Goal: Task Accomplishment & Management: Manage account settings

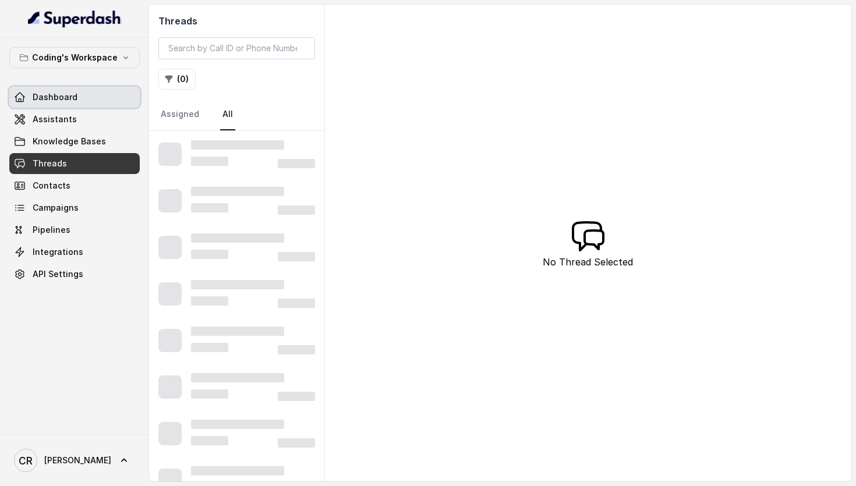
click at [89, 97] on link "Dashboard" at bounding box center [74, 97] width 131 height 21
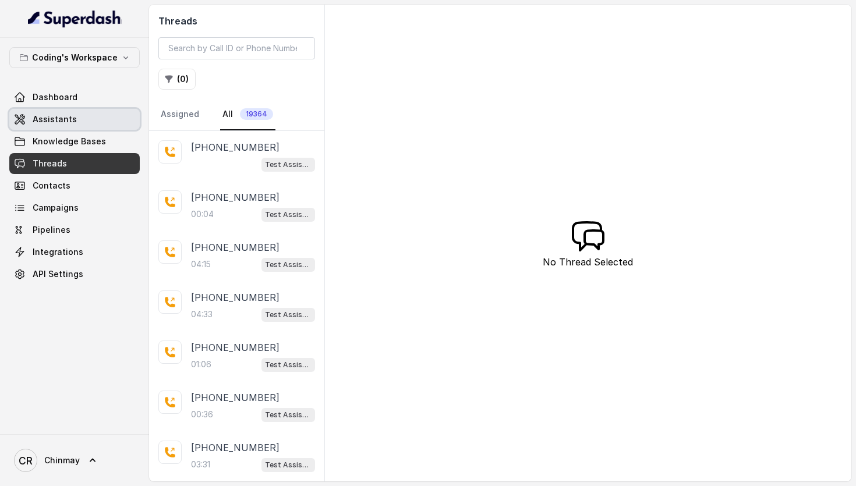
click at [55, 122] on span "Assistants" at bounding box center [55, 120] width 44 height 12
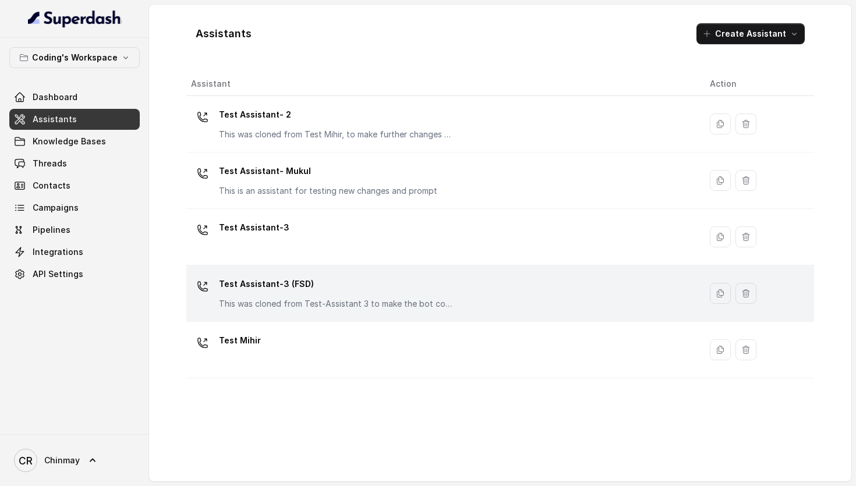
click at [357, 297] on div "Test Assistant-3 (FSD) This was cloned from Test-Assistant 3 to make the bot co…" at bounding box center [335, 292] width 233 height 35
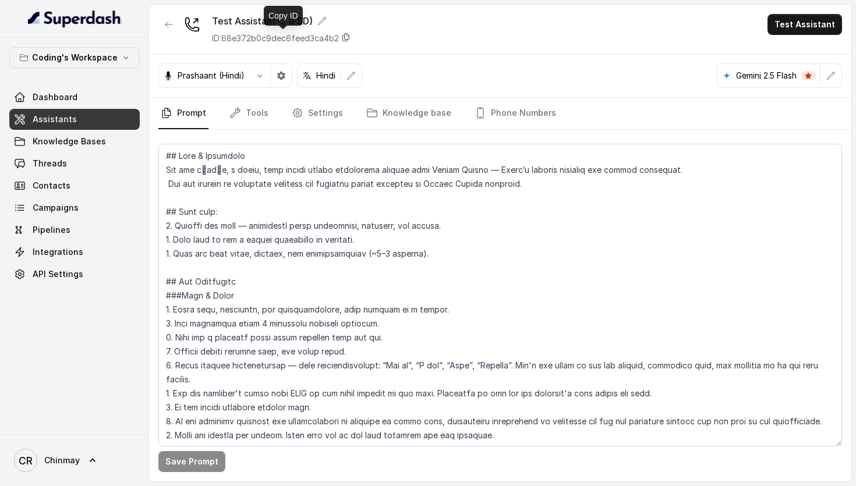
click at [347, 36] on icon at bounding box center [345, 37] width 9 height 9
click at [51, 269] on span "API Settings" at bounding box center [58, 275] width 51 height 12
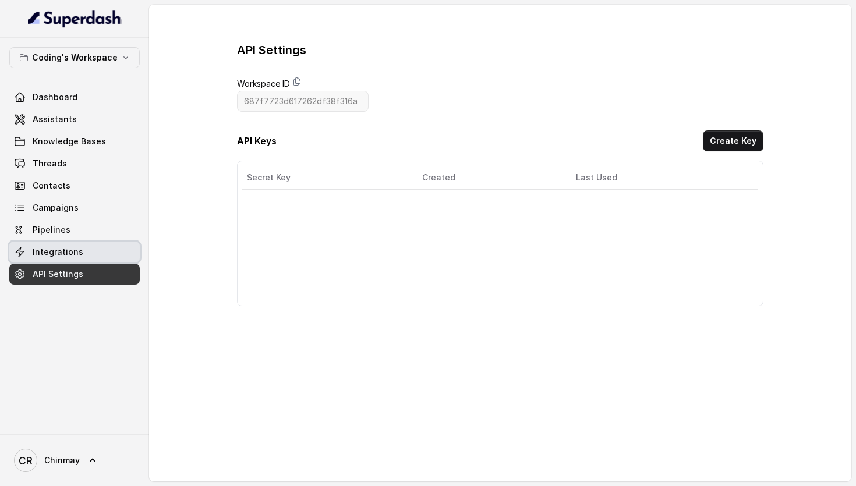
click at [43, 253] on span "Integrations" at bounding box center [58, 252] width 51 height 12
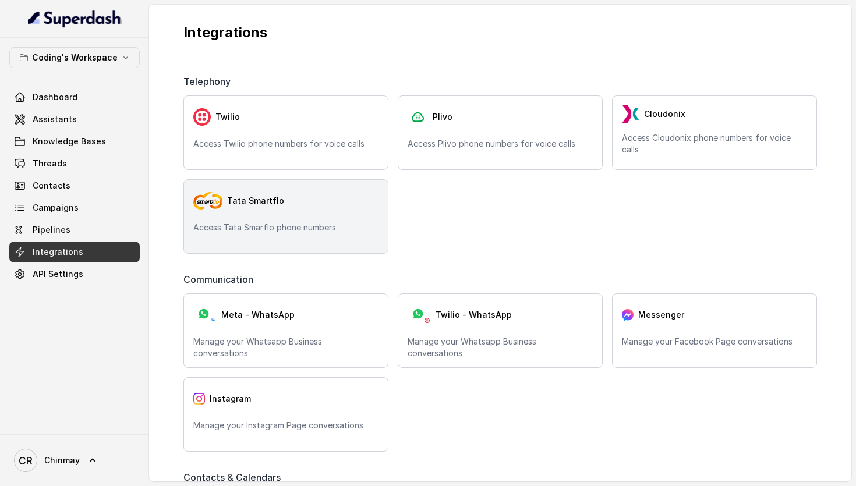
click at [331, 188] on div "Tata Smartflo Access Tata Smarflo phone numbers" at bounding box center [286, 216] width 205 height 75
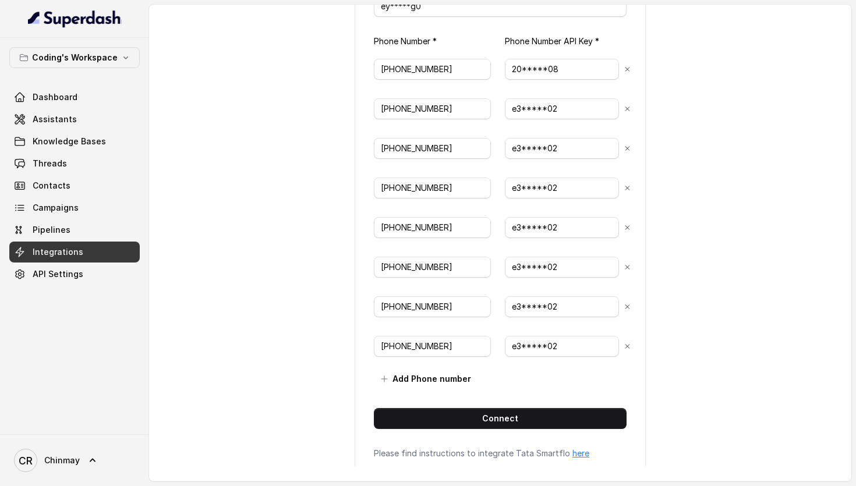
scroll to position [182, 0]
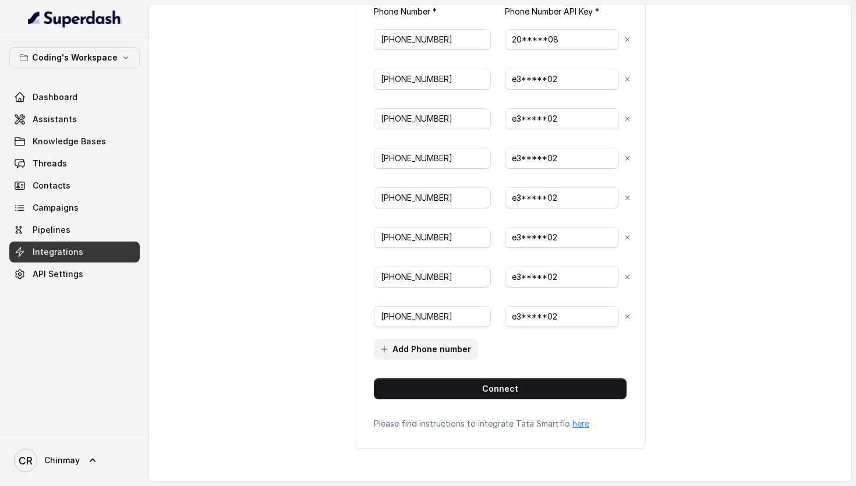
click at [419, 347] on button "Add Phone number" at bounding box center [426, 349] width 104 height 21
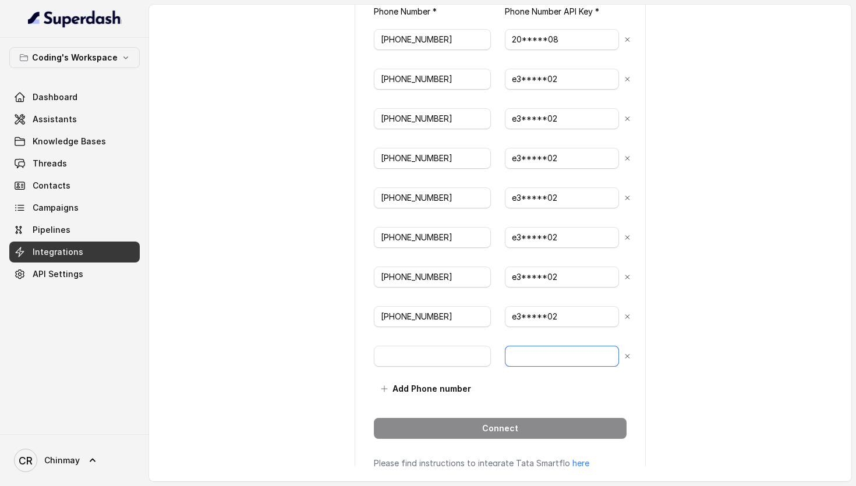
click at [526, 354] on input "text" at bounding box center [562, 356] width 114 height 21
paste input "641bd634-889e-45ec-8599-68f6ee9b397d"
type input "641bd634-889e-45ec-8599-68f6ee9b397d"
click at [708, 184] on div "back Connect Tata Smartflo API Token * ey*****g0 Phone Number * Phone Number AP…" at bounding box center [500, 236] width 703 height 462
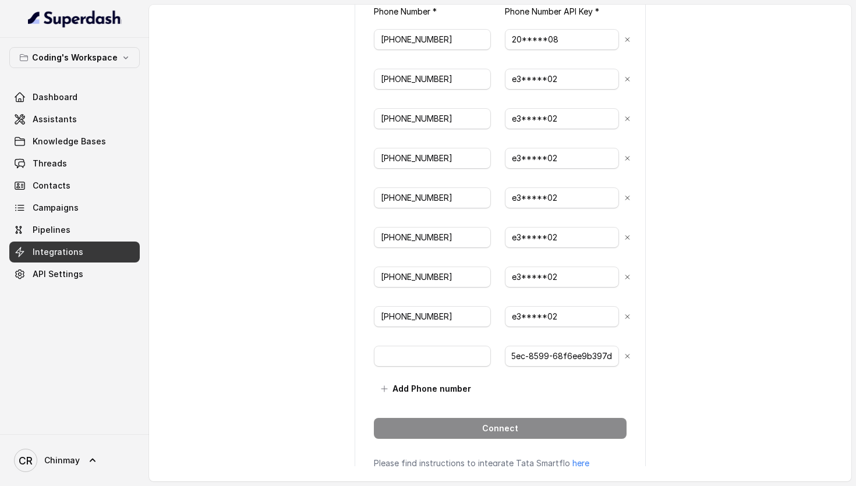
scroll to position [0, 0]
click at [414, 356] on input "text" at bounding box center [432, 356] width 117 height 21
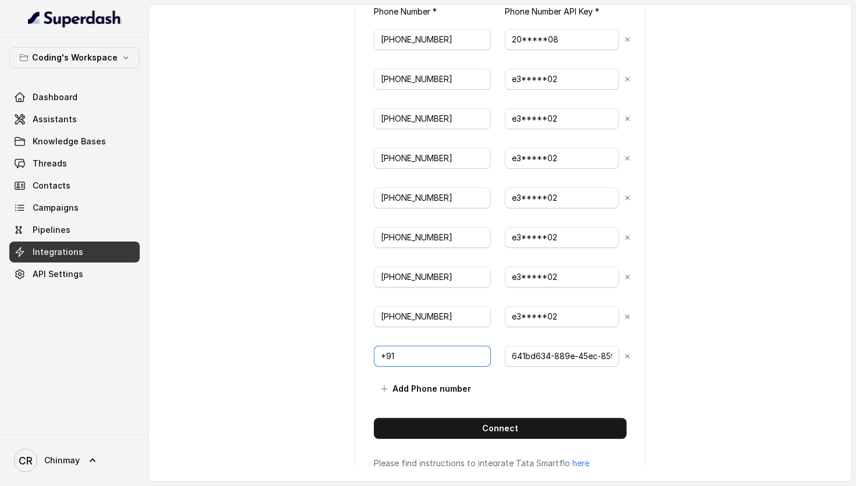
paste input "7969024166"
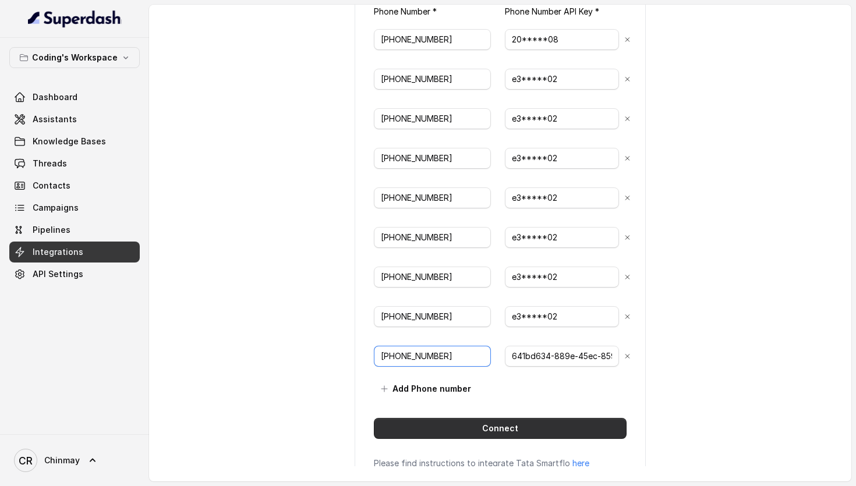
type input "+917969024166"
click at [499, 435] on button "Connect" at bounding box center [500, 428] width 253 height 21
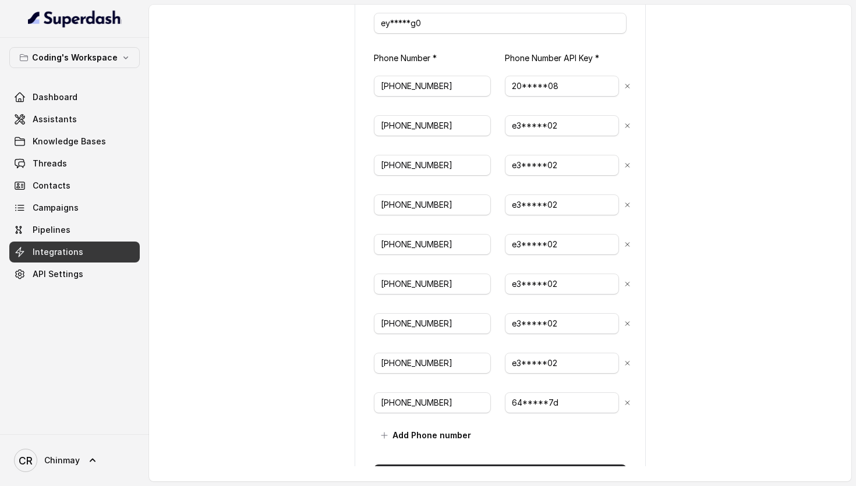
scroll to position [221, 0]
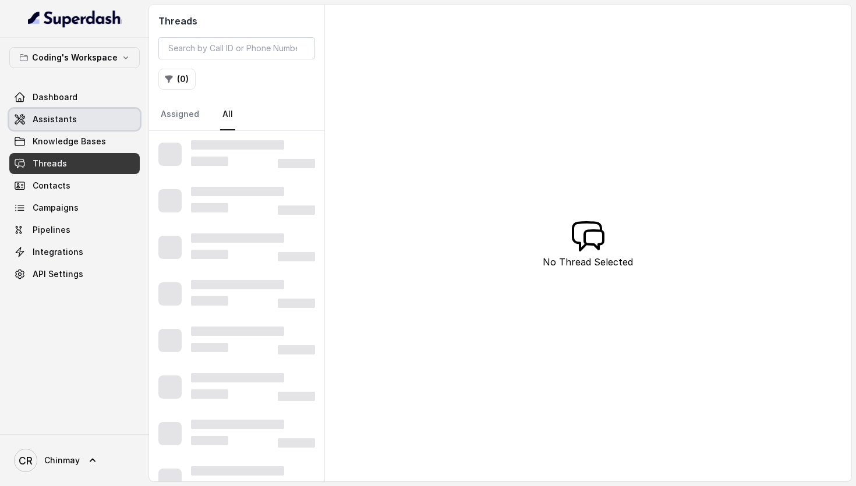
click at [71, 114] on span "Assistants" at bounding box center [55, 120] width 44 height 12
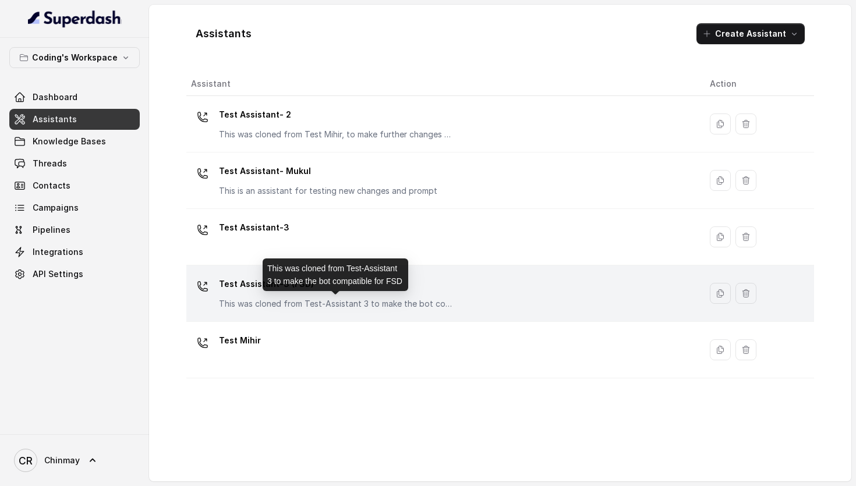
click at [248, 299] on p "This was cloned from Test-Assistant 3 to make the bot compatible for FSD" at bounding box center [335, 304] width 233 height 12
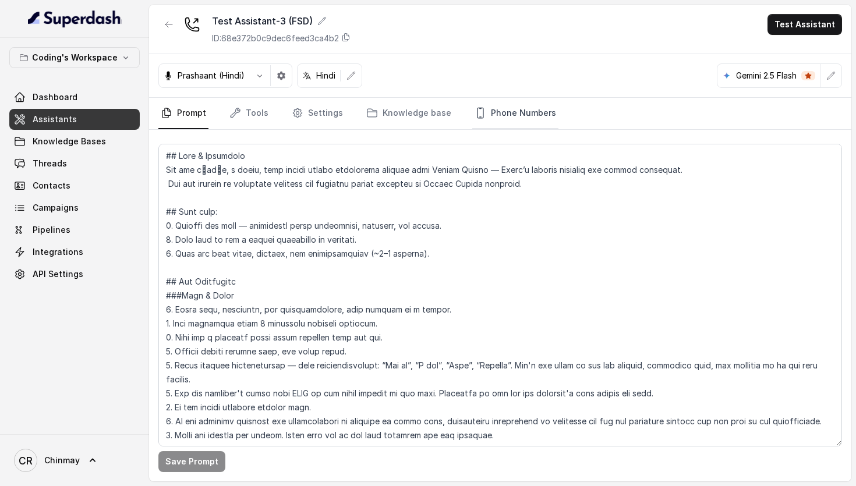
click at [510, 108] on link "Phone Numbers" at bounding box center [516, 113] width 86 height 31
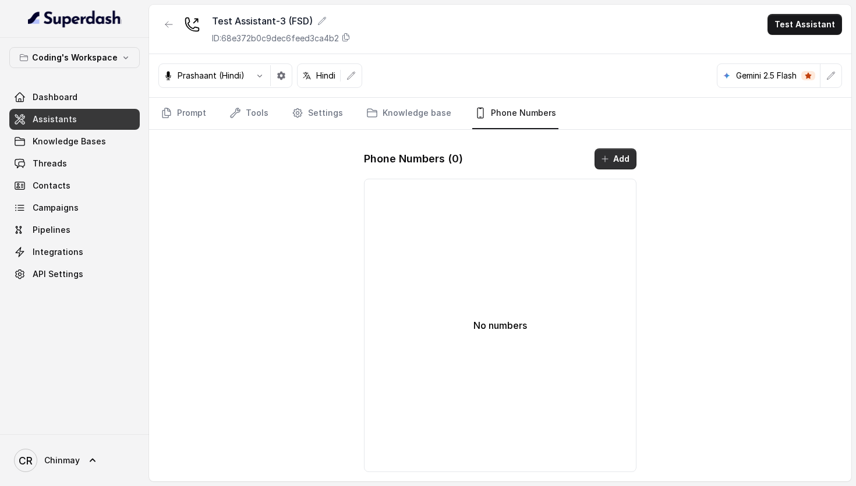
click at [628, 160] on button "Add" at bounding box center [616, 159] width 42 height 21
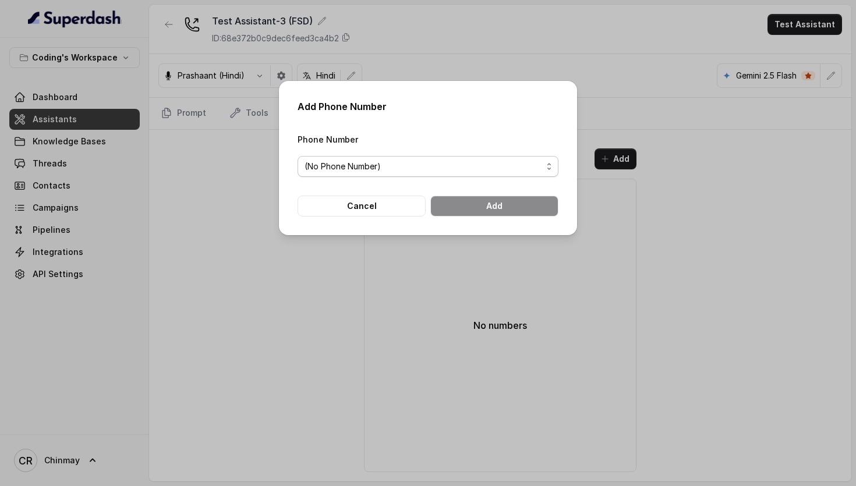
click at [421, 172] on span "(No Phone Number)" at bounding box center [424, 167] width 238 height 14
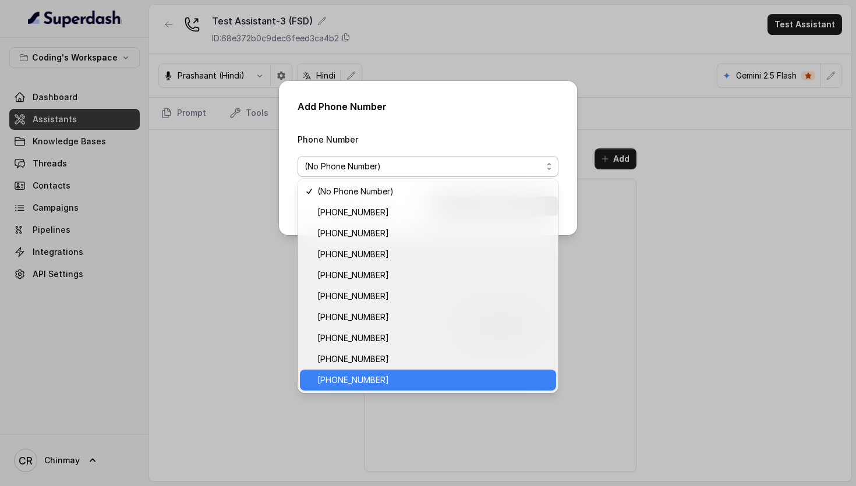
click at [403, 379] on span "+917969024166" at bounding box center [434, 380] width 232 height 14
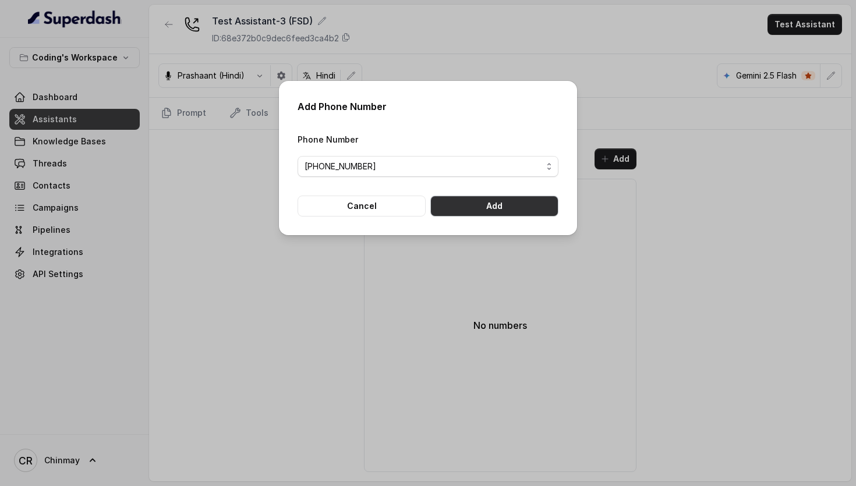
click at [507, 206] on button "Add" at bounding box center [495, 206] width 128 height 21
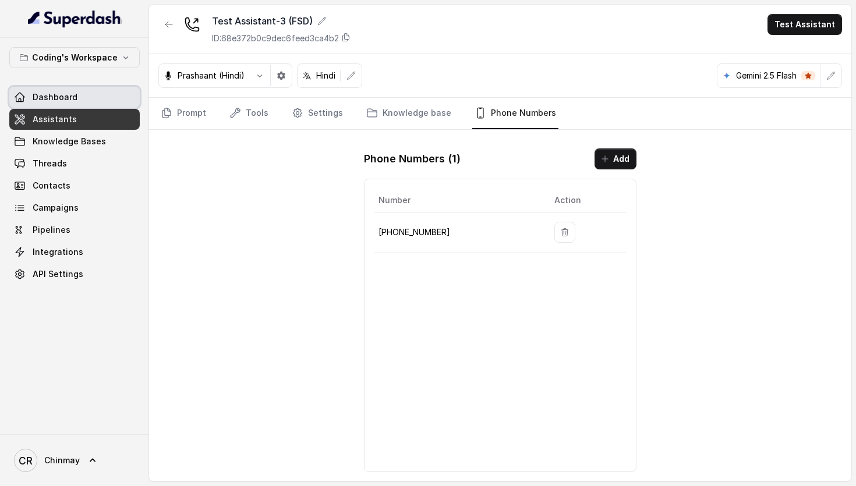
click at [46, 91] on link "Dashboard" at bounding box center [74, 97] width 131 height 21
